Goal: Task Accomplishment & Management: Manage account settings

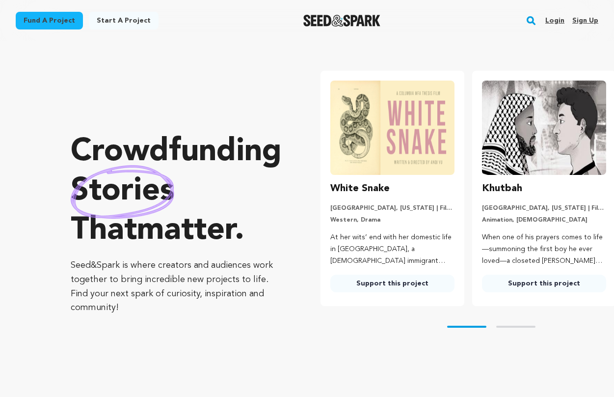
click at [559, 24] on link "Login" at bounding box center [554, 21] width 19 height 16
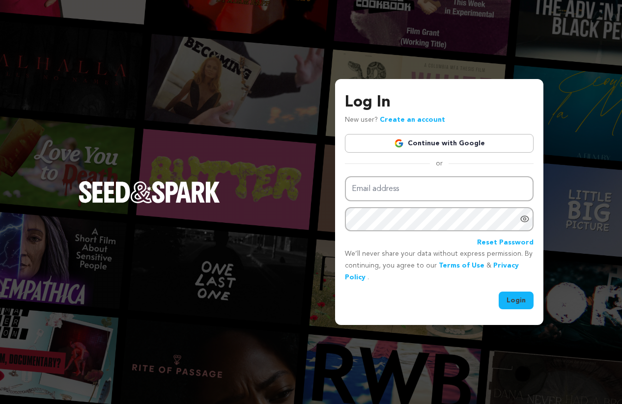
type input "kateehinshaw@gmail.com"
click at [513, 300] on button "Login" at bounding box center [515, 301] width 35 height 18
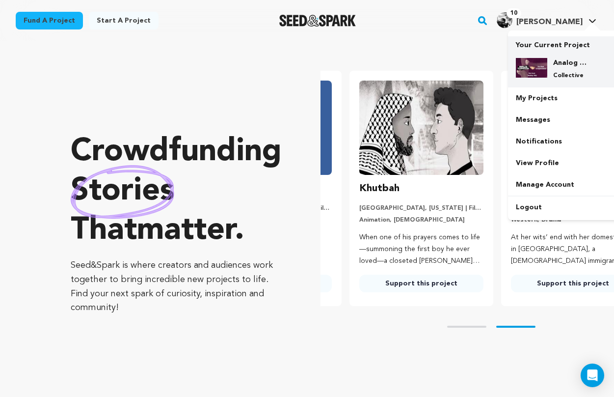
click at [561, 65] on h4 "Analog Cookbook & This Week in Experimental Film Fund" at bounding box center [570, 63] width 35 height 10
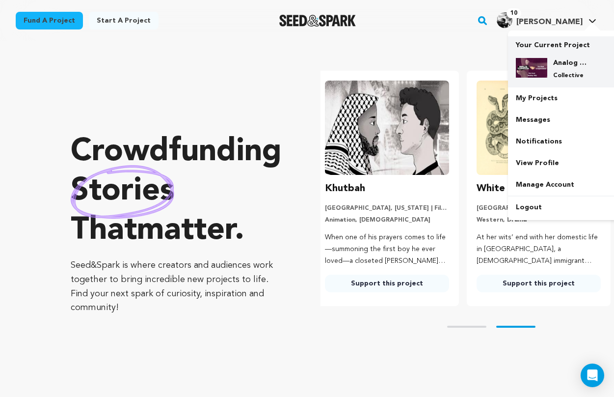
scroll to position [0, 160]
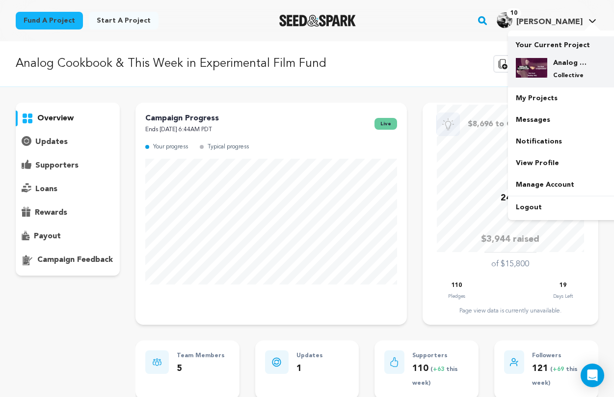
click at [561, 66] on h4 "Analog Cookbook & This Week in Experimental Film Fund" at bounding box center [570, 63] width 35 height 10
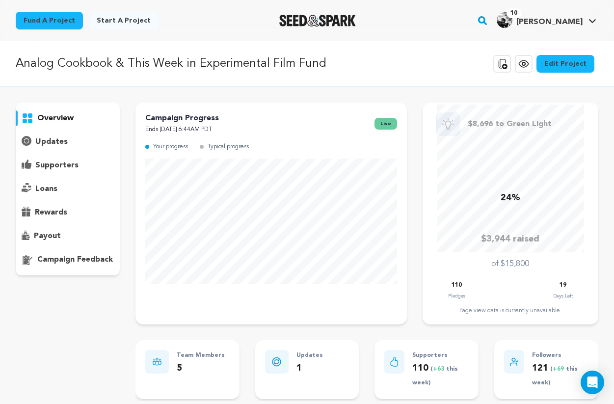
click at [529, 68] on icon at bounding box center [524, 64] width 12 height 12
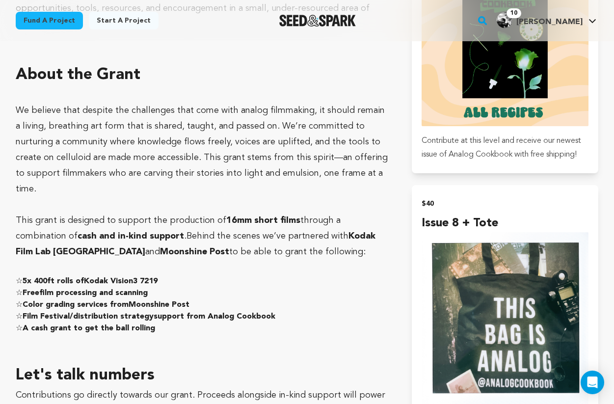
scroll to position [1402, 0]
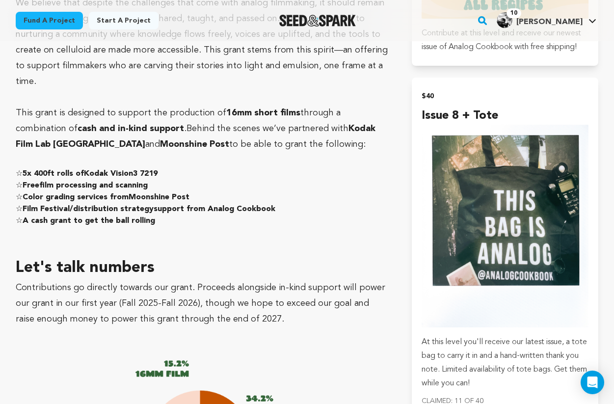
drag, startPoint x: 25, startPoint y: 130, endPoint x: 16, endPoint y: 130, distance: 8.3
click at [16, 168] on h4 "☆ 5x 400ft rolls of Kodak Vision3 7219" at bounding box center [202, 174] width 373 height 12
copy h4 "☆"
